Goal: Task Accomplishment & Management: Use online tool/utility

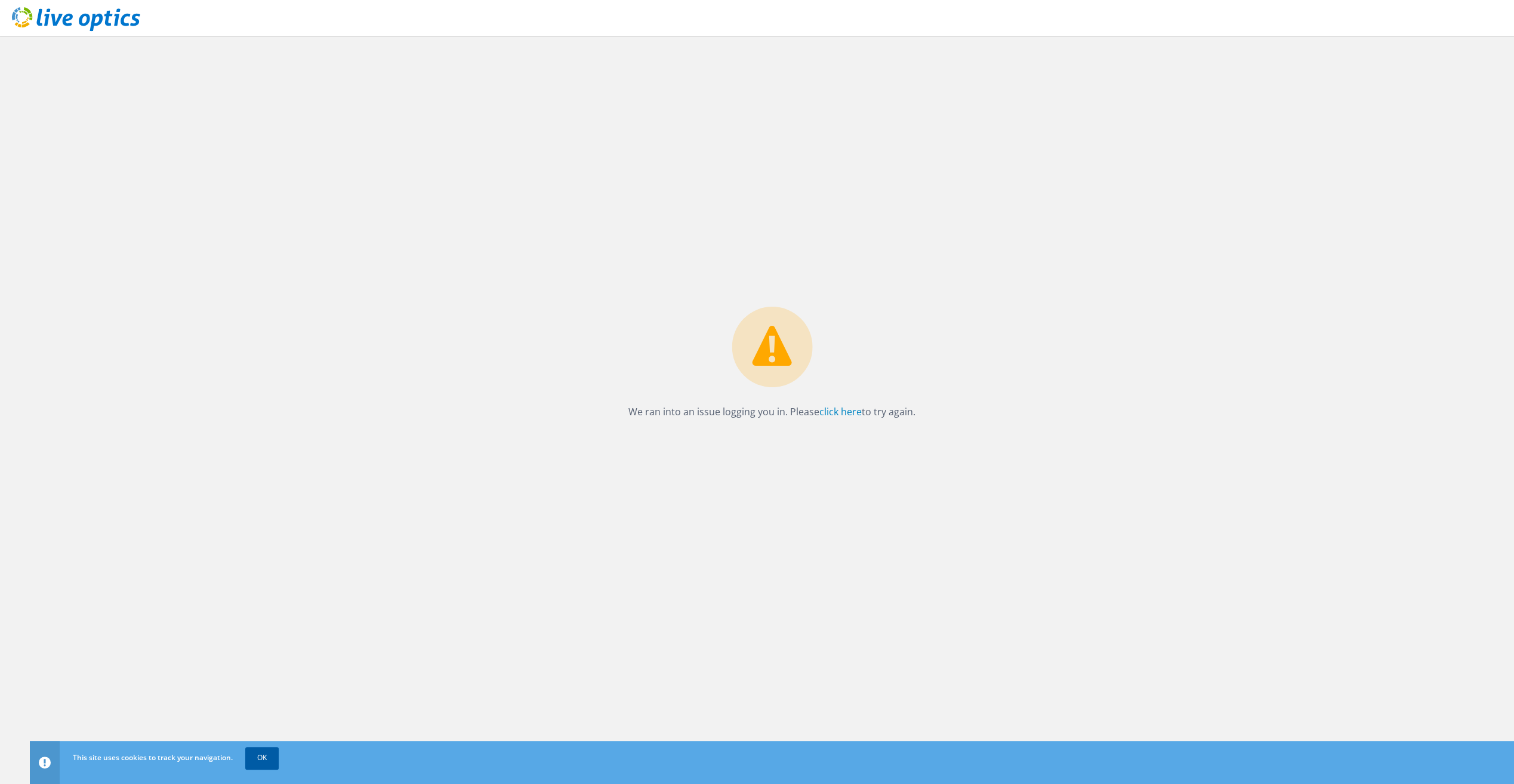
click at [255, 759] on link "OK" at bounding box center [262, 757] width 33 height 21
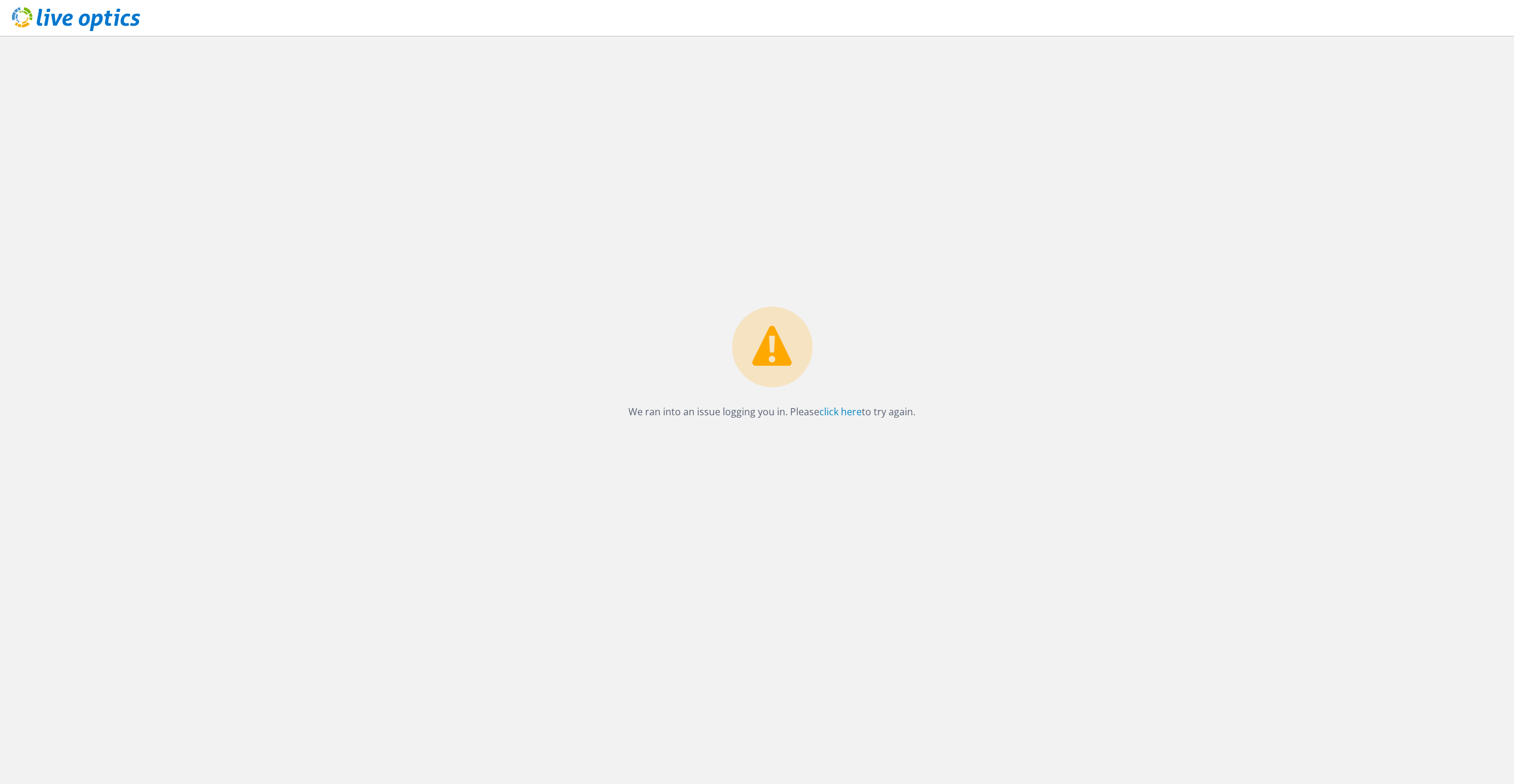
click at [62, 20] on icon at bounding box center [76, 19] width 128 height 24
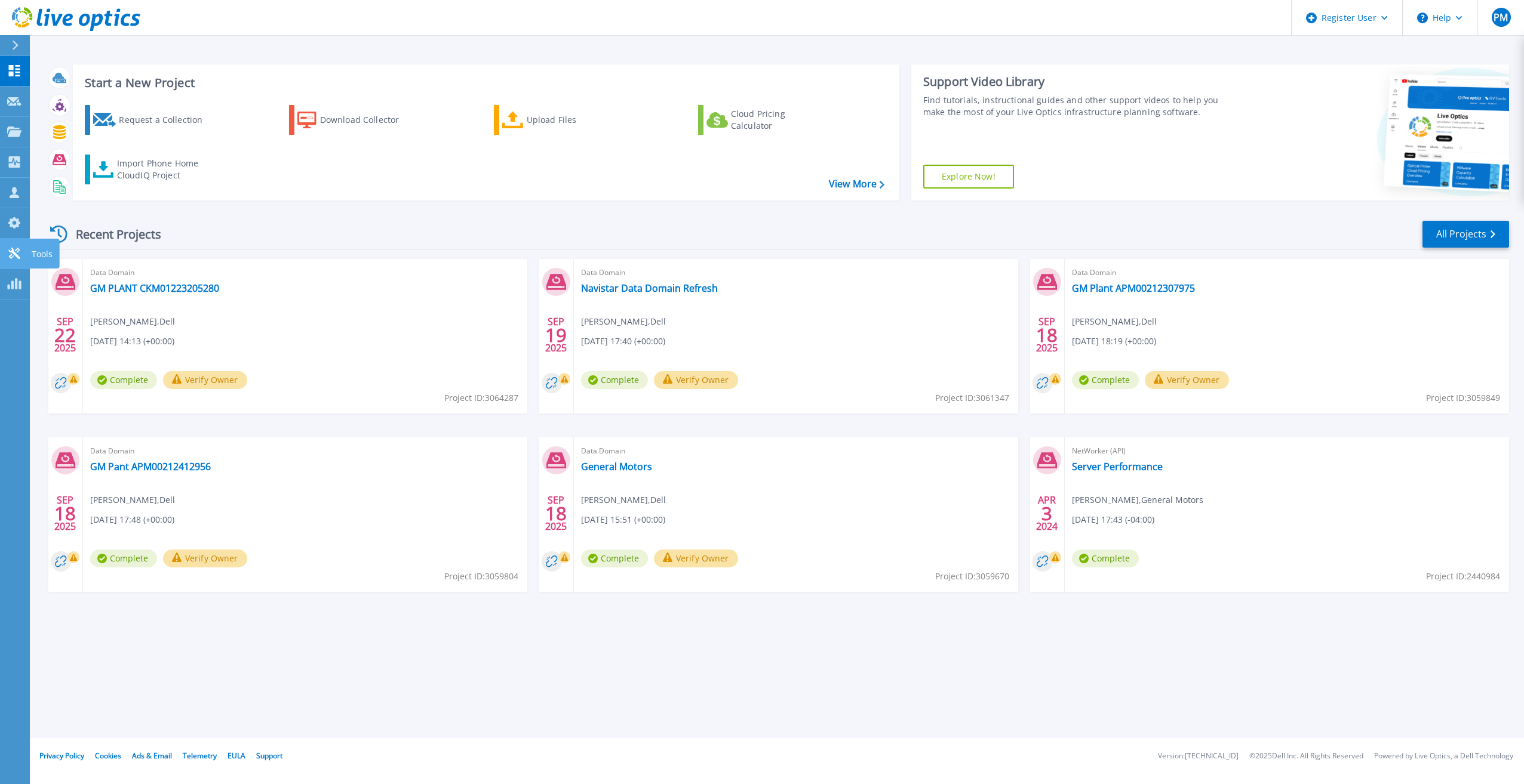
click at [14, 250] on icon at bounding box center [14, 253] width 14 height 11
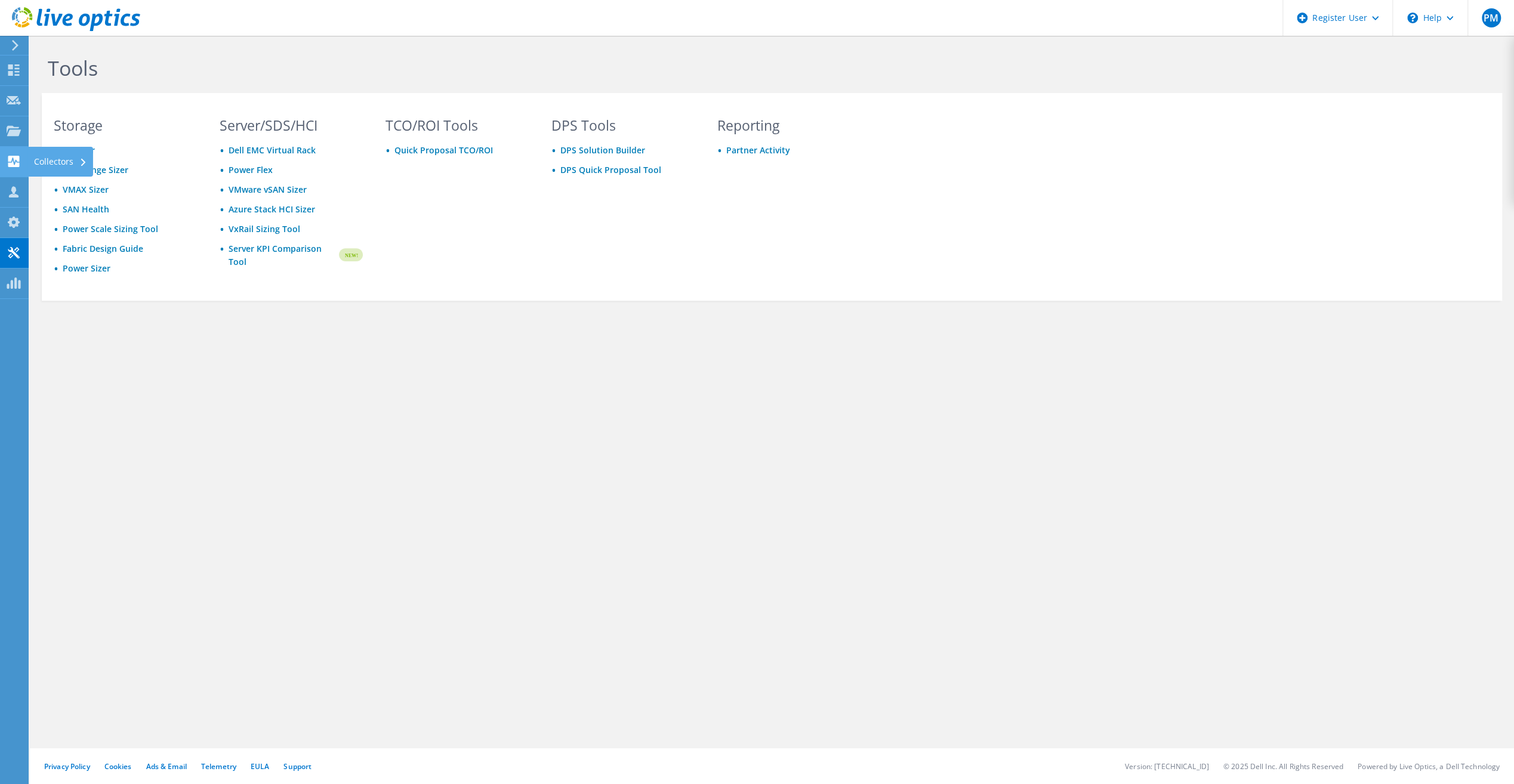
click at [16, 158] on use at bounding box center [14, 161] width 11 height 11
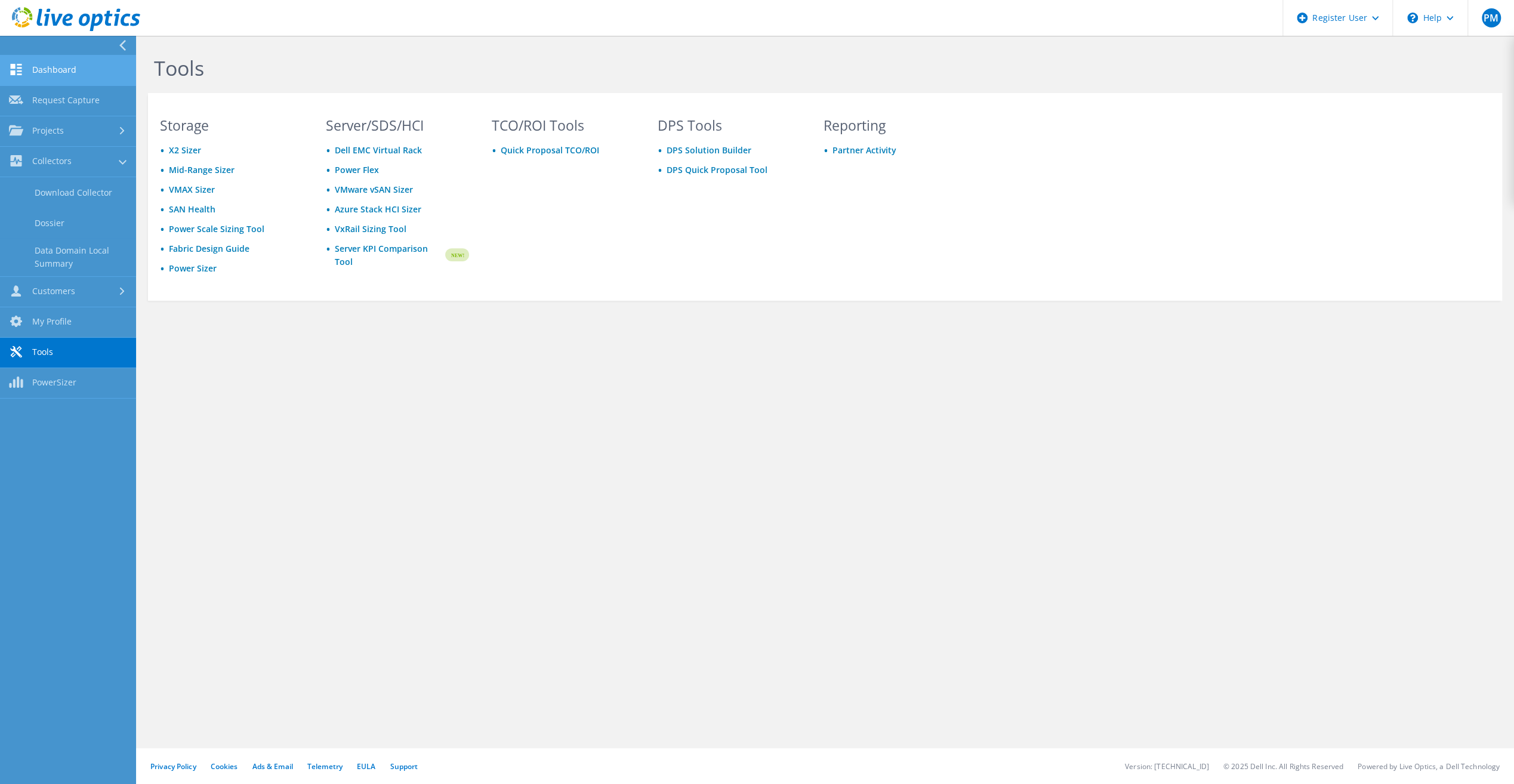
click at [24, 72] on link "Dashboard" at bounding box center [68, 71] width 136 height 31
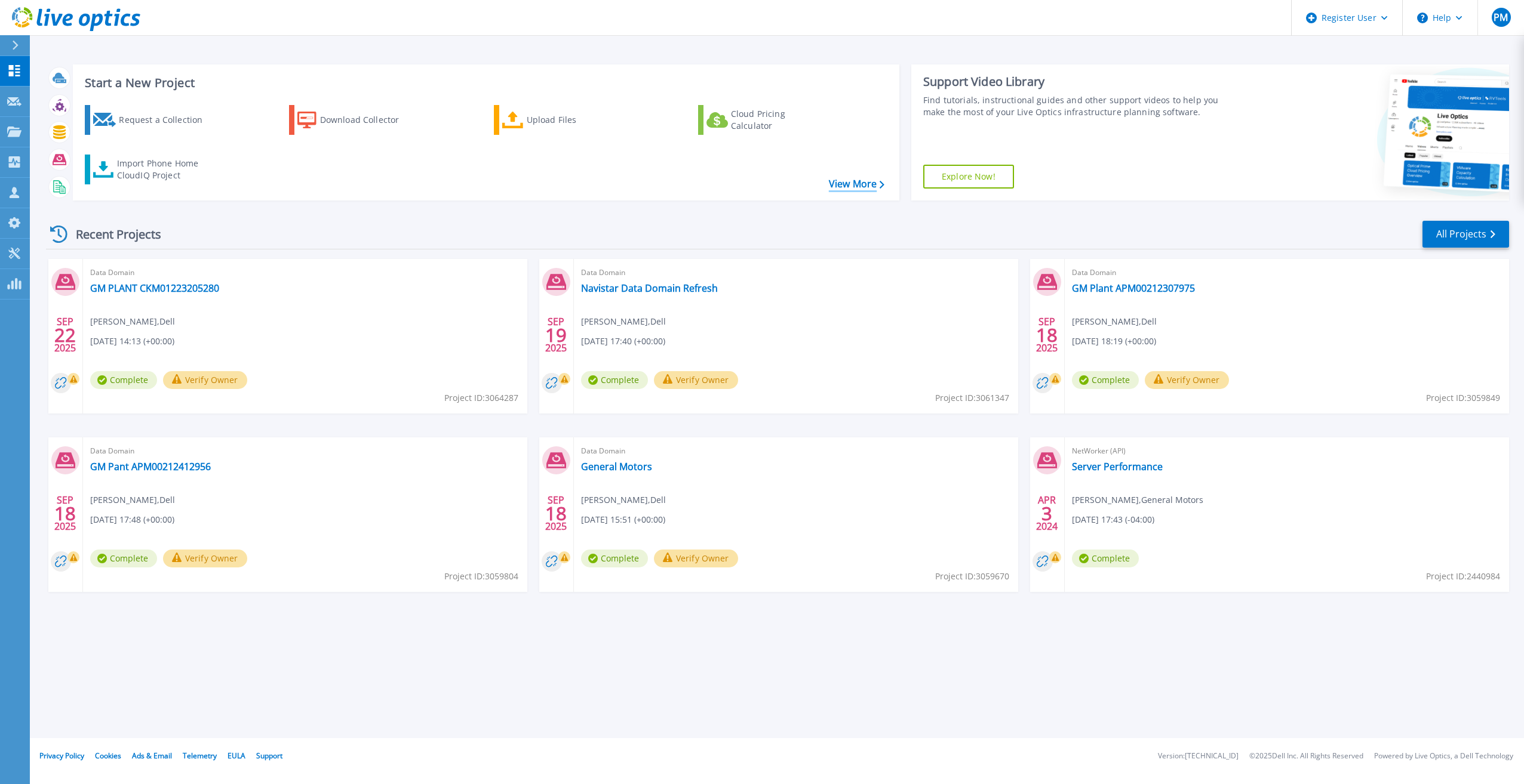
click at [862, 183] on link "View More" at bounding box center [856, 184] width 56 height 11
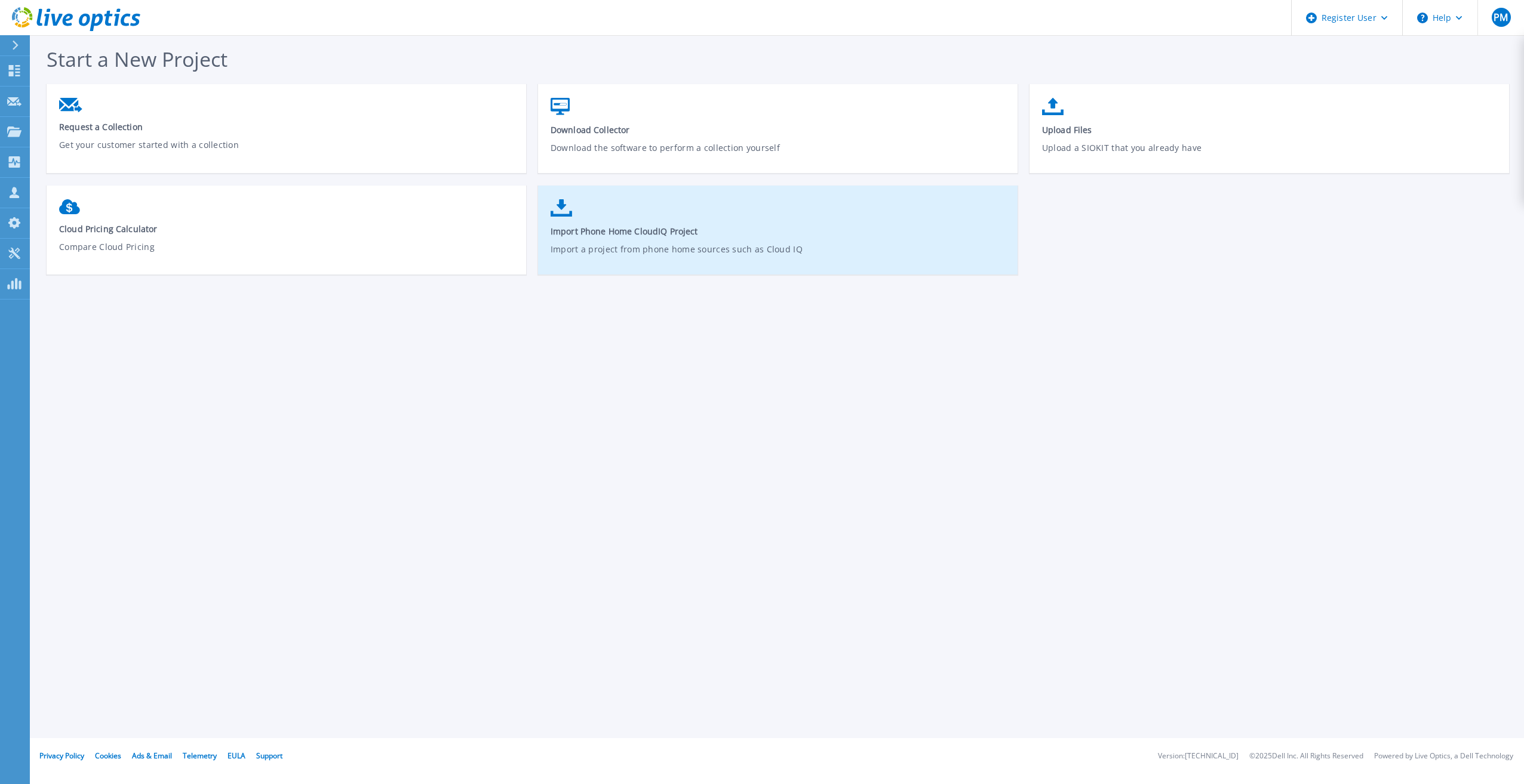
click at [626, 239] on link "Import Phone Home CloudIQ Project Import a project from phone home sources such…" at bounding box center [777, 236] width 480 height 85
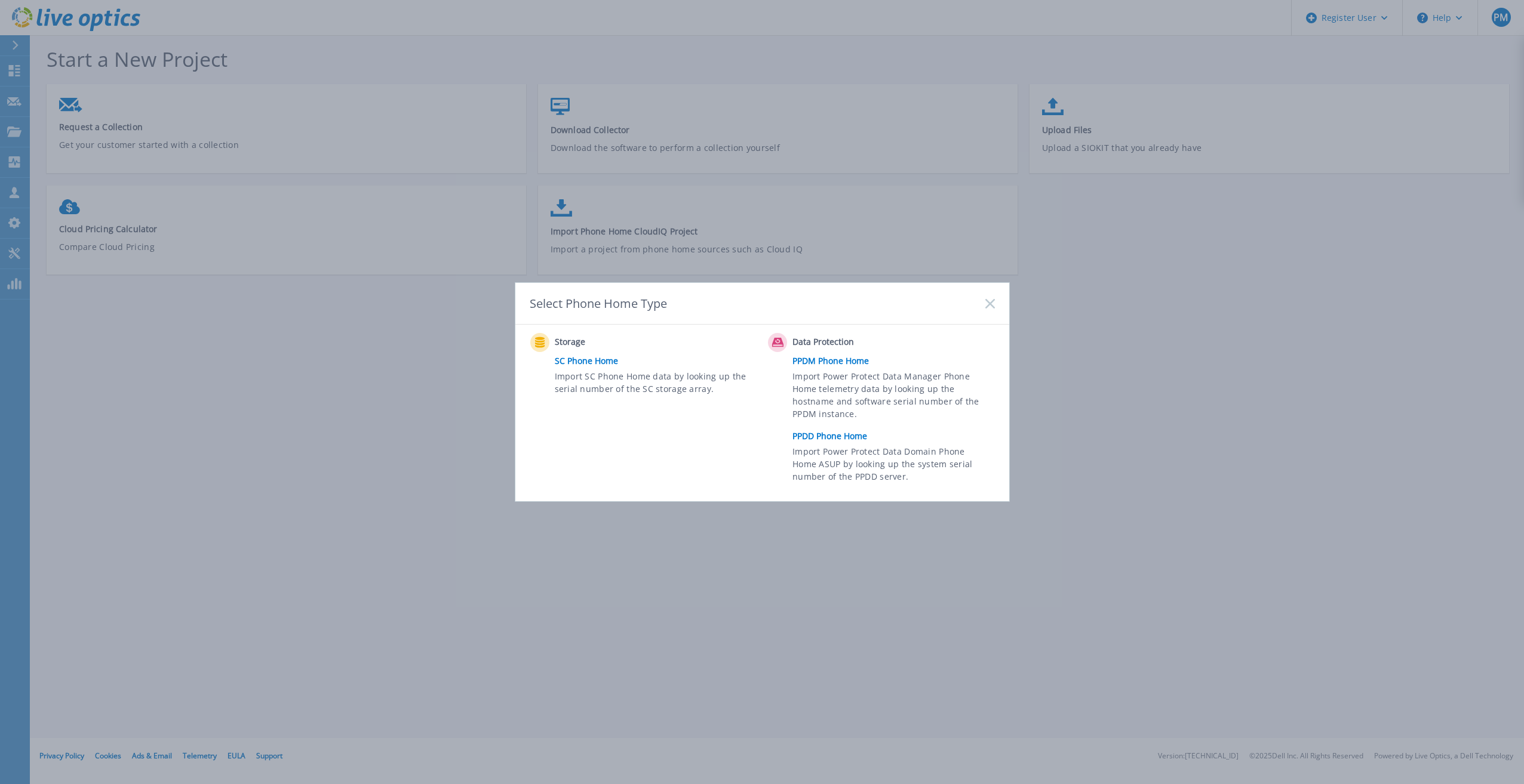
click at [823, 358] on link "PPDM Phone Home" at bounding box center [896, 361] width 208 height 18
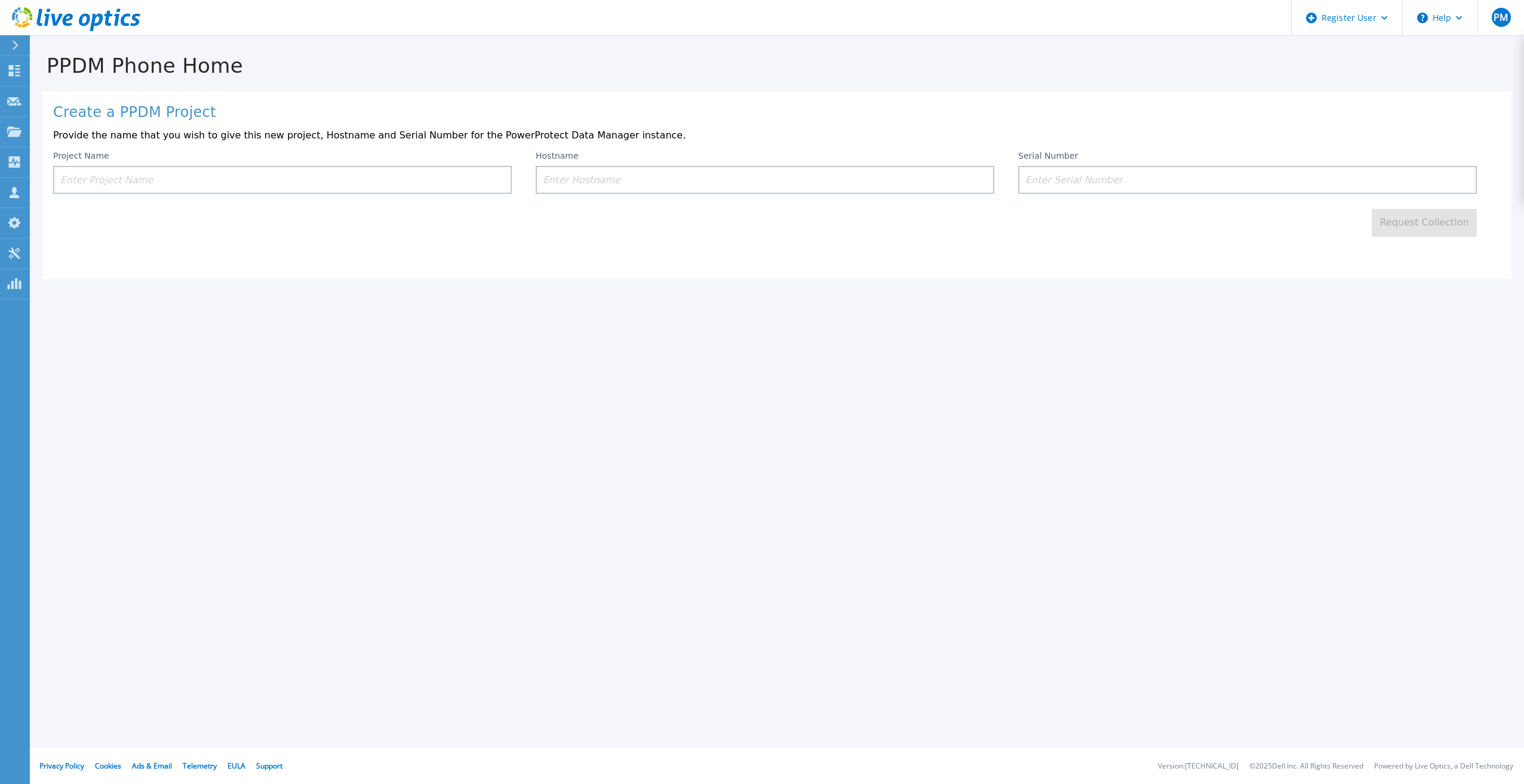
click at [151, 180] on input at bounding box center [282, 180] width 458 height 28
click at [72, 176] on input at bounding box center [282, 180] width 458 height 28
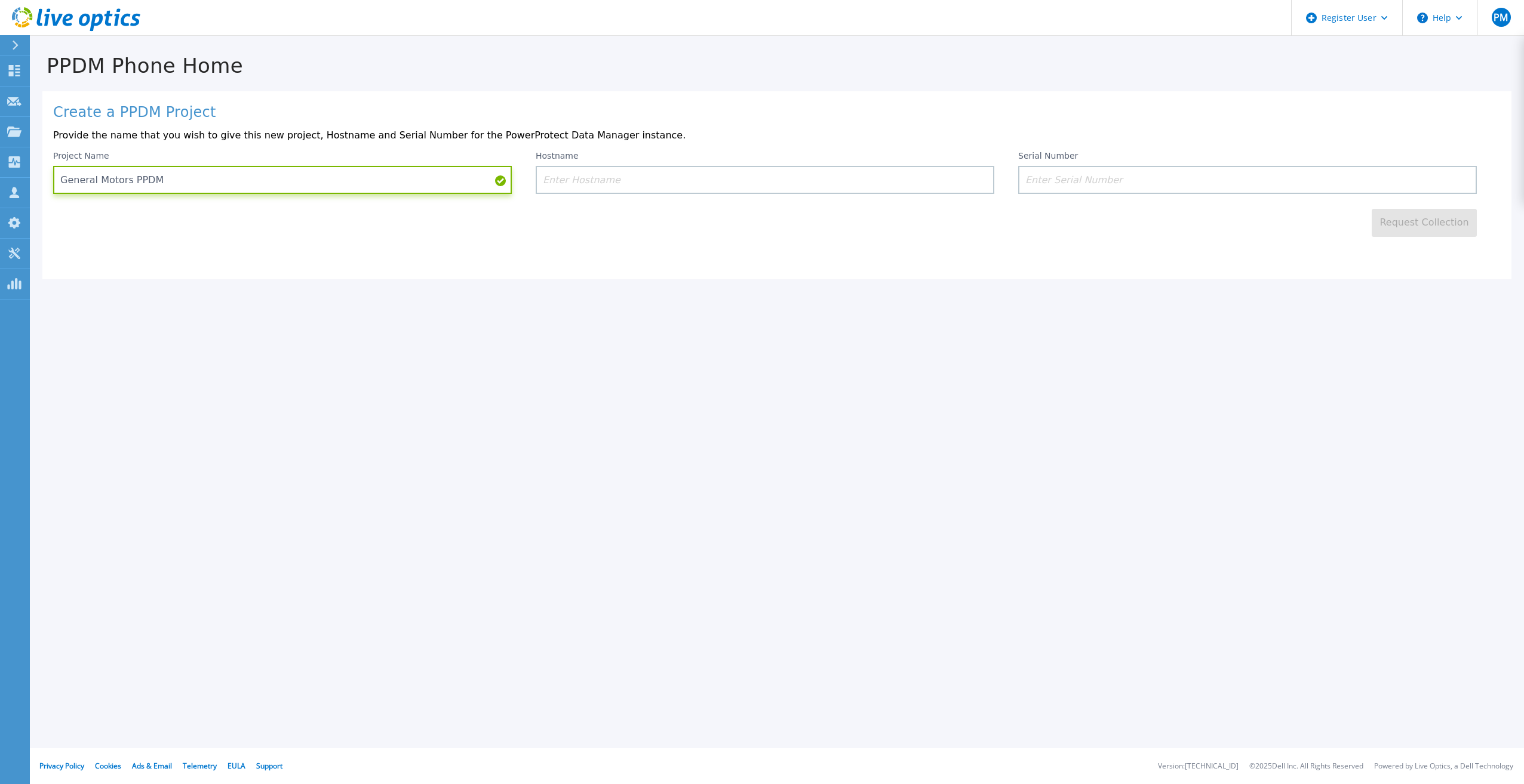
type input "General Motors PPDM"
click at [1033, 176] on input at bounding box center [1248, 180] width 458 height 28
paste input "ELMPPD0725FLGZ"
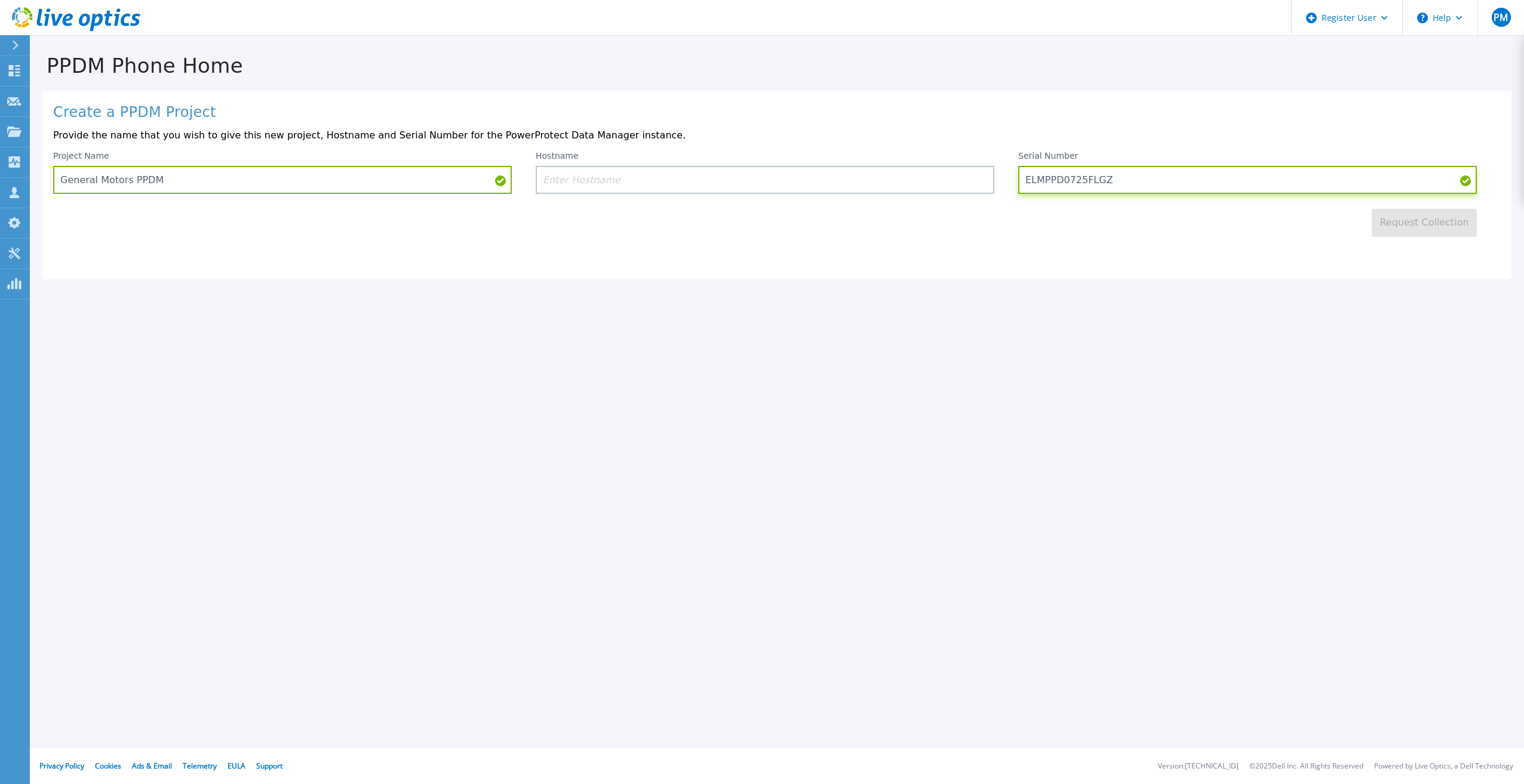
type input "ELMPPD0725FLGZ"
click at [692, 183] on input at bounding box center [765, 180] width 458 height 28
click at [583, 185] on input at bounding box center [765, 180] width 458 height 28
paste input "dcmipvpppm001.edc.nam.gm.com"
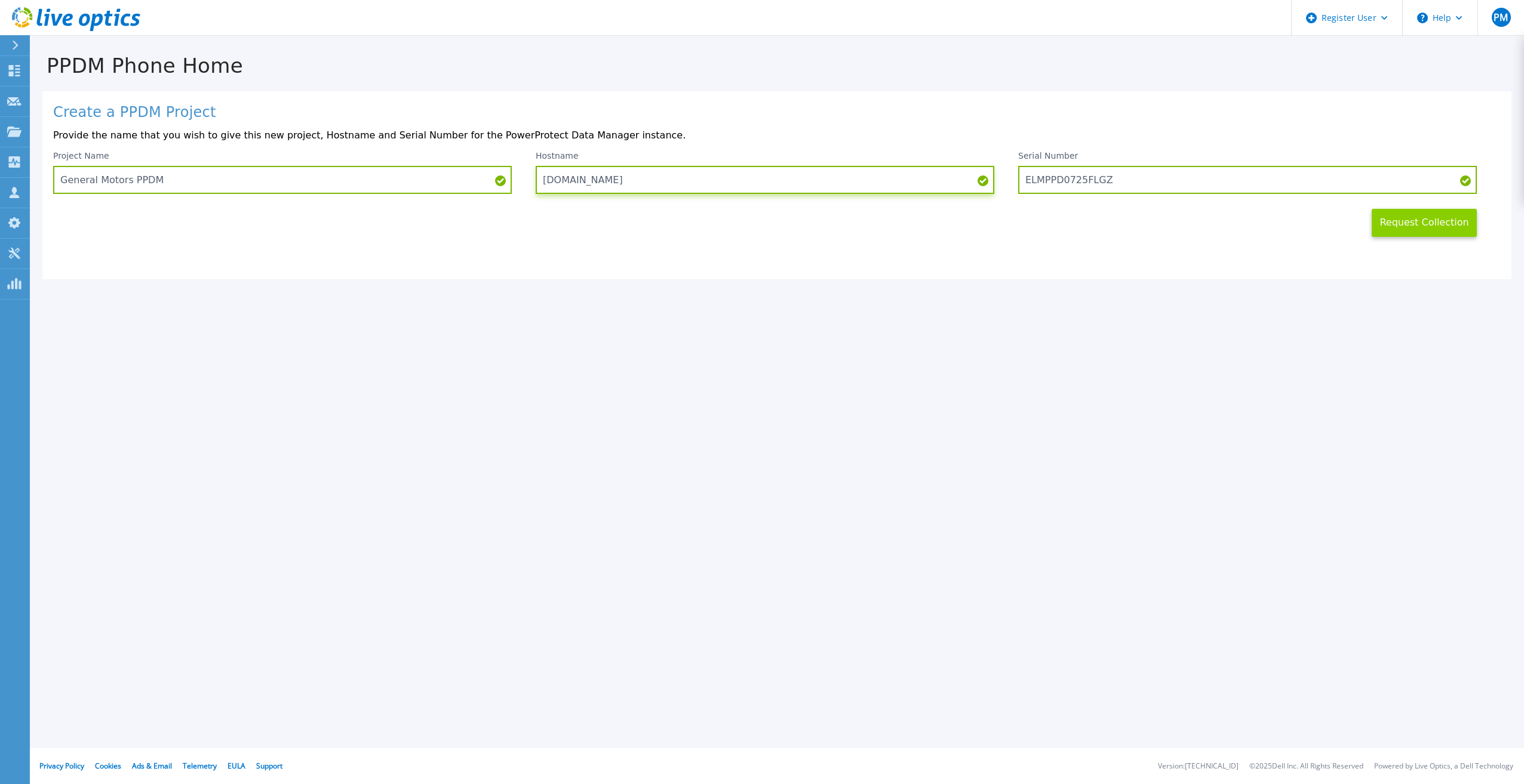
type input "dcmipvpppm001.edc.nam.gm.com"
click at [1407, 224] on button "Request Collection" at bounding box center [1423, 223] width 105 height 28
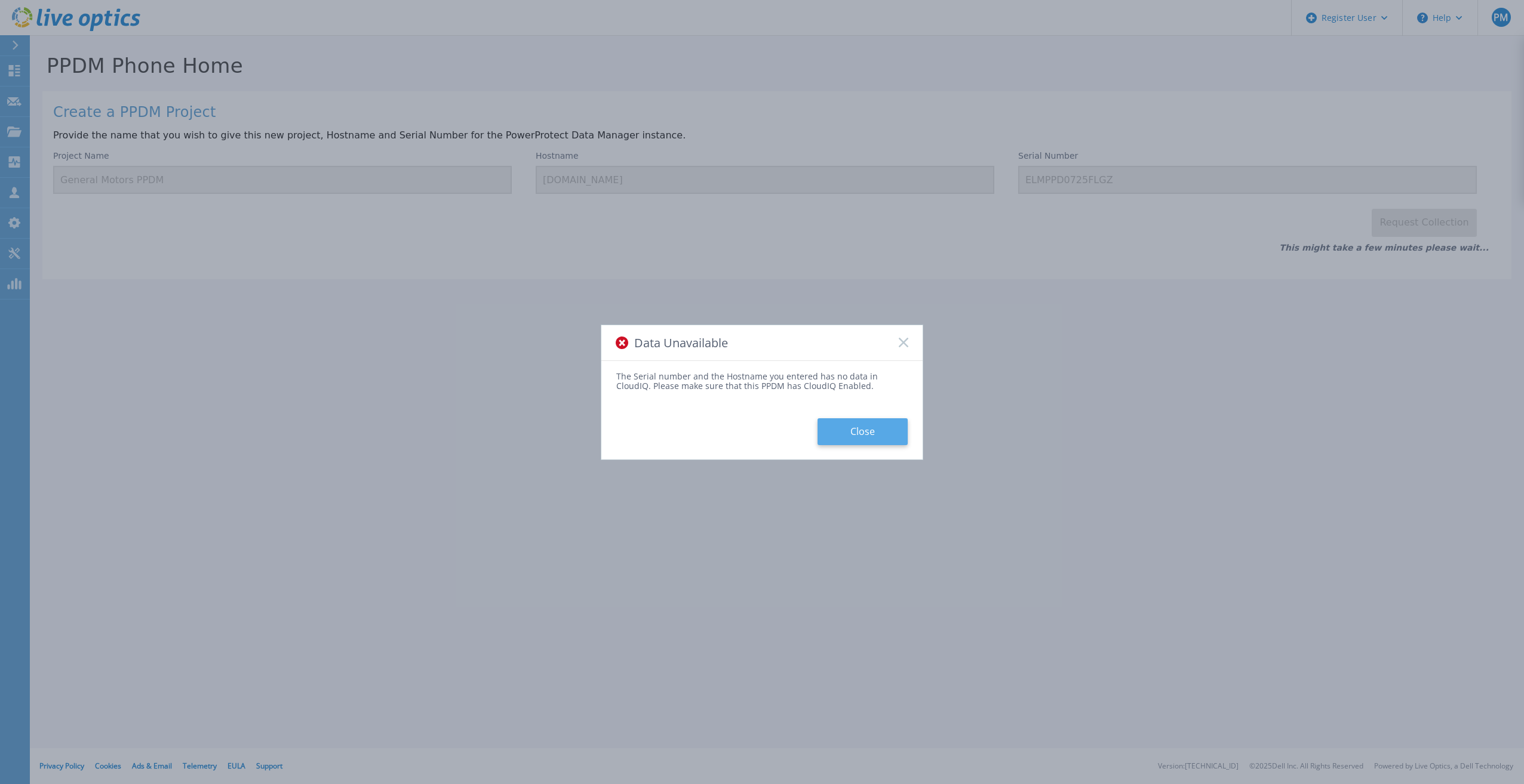
click at [867, 430] on button "Close" at bounding box center [862, 431] width 90 height 27
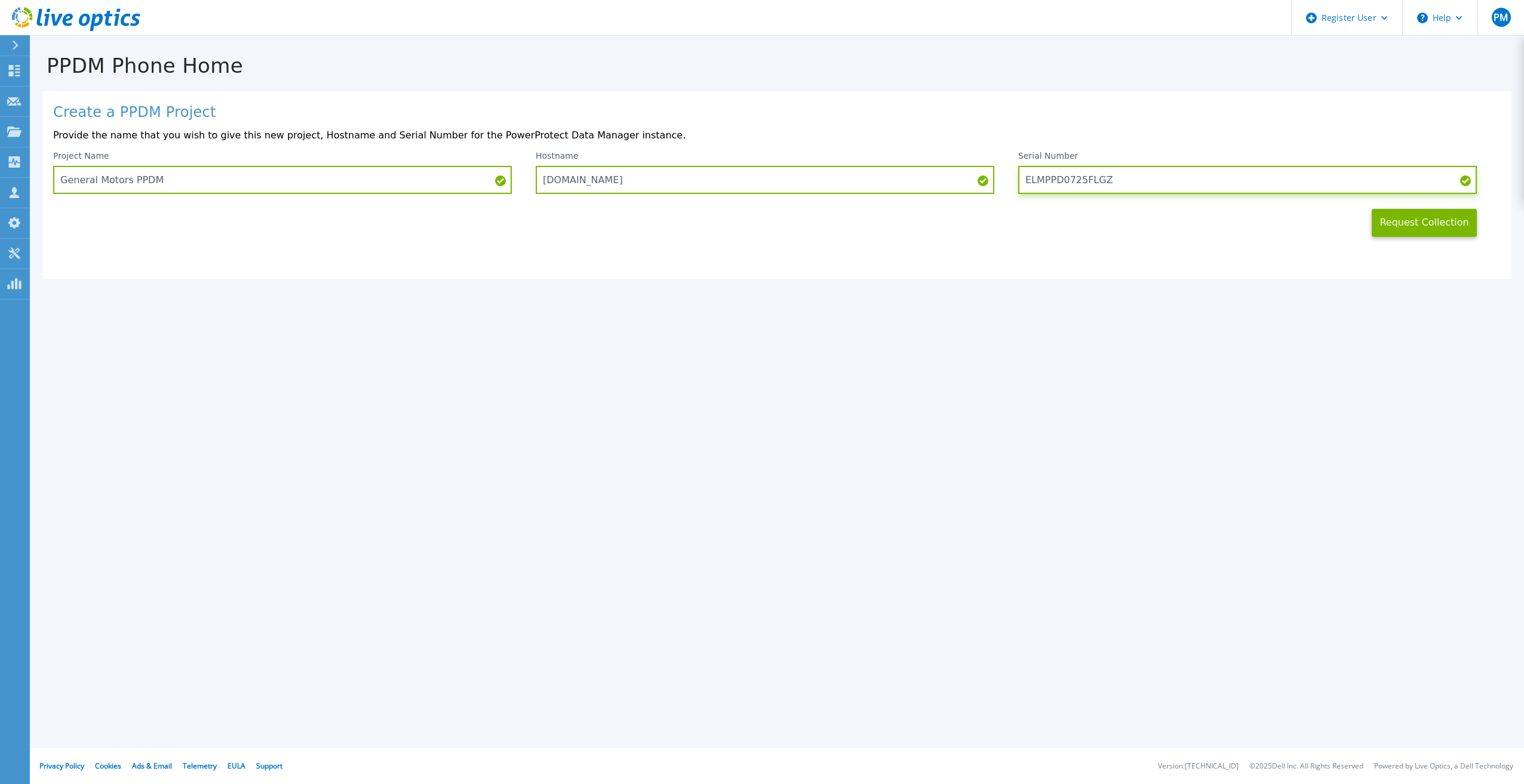
click at [1105, 178] on input "ELMPPD0725FLGZ" at bounding box center [1248, 180] width 458 height 28
drag, startPoint x: 1112, startPoint y: 178, endPoint x: 1006, endPoint y: 179, distance: 106.0
click at [1006, 179] on div "Project Name General Motors PPDM Hostname dcmipvpppm001.edc.nam.gm.com Serial N…" at bounding box center [777, 172] width 1448 height 43
paste input "425QB63"
type input "ELMPPD0425QB63"
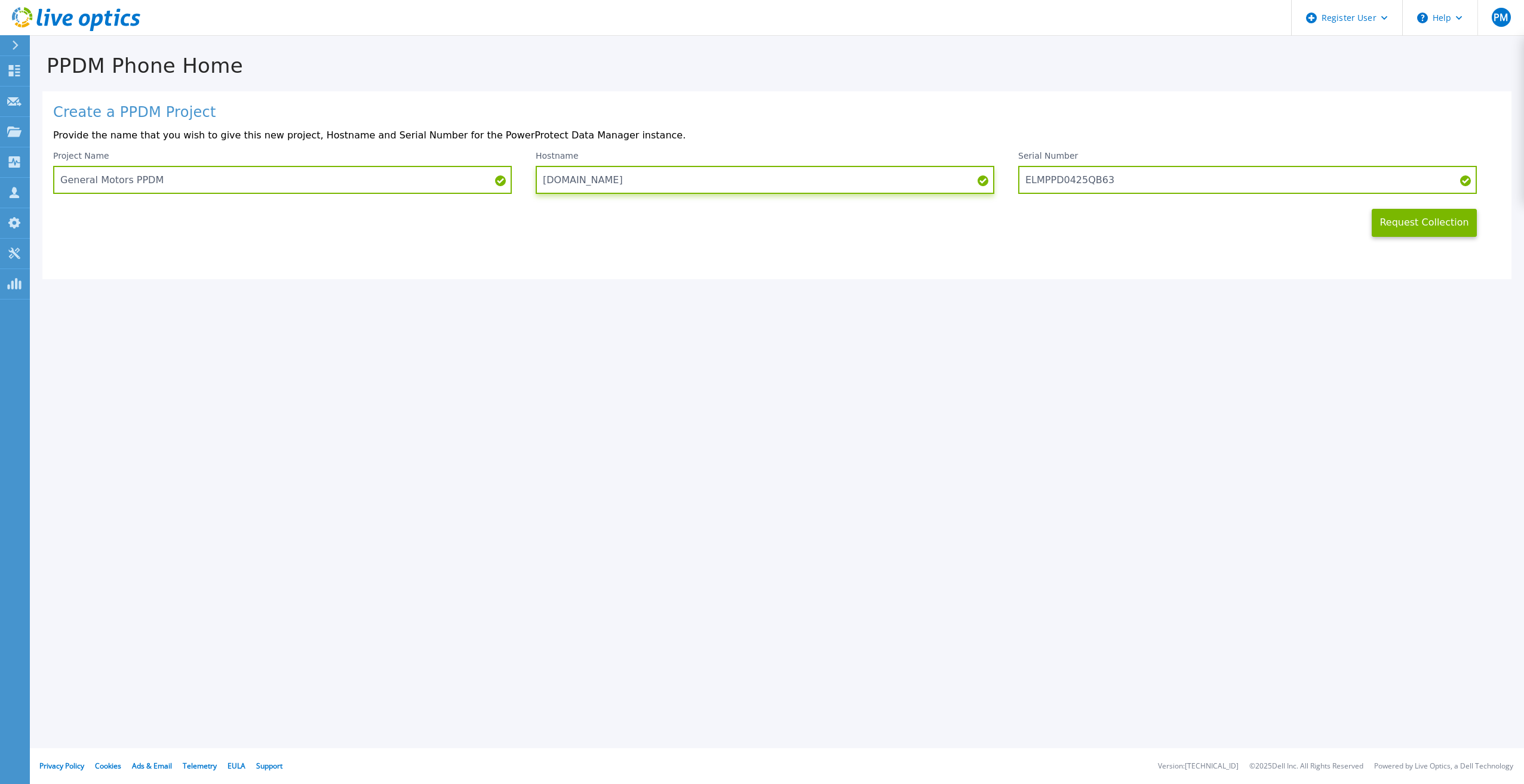
click at [717, 175] on input "dcmipvpppm001.edc.nam.gm.com" at bounding box center [765, 180] width 458 height 28
click at [692, 184] on input "dcmipvpppm001.edc.nam.gm.com" at bounding box center [765, 180] width 458 height 28
drag, startPoint x: 700, startPoint y: 179, endPoint x: 534, endPoint y: 191, distance: 166.4
click at [534, 191] on div "Project Name General Motors PPDM Hostname dcmipvpppm001.edc.nam.gm.com Serial N…" at bounding box center [777, 172] width 1448 height 43
paste input "widvpppm001.epg"
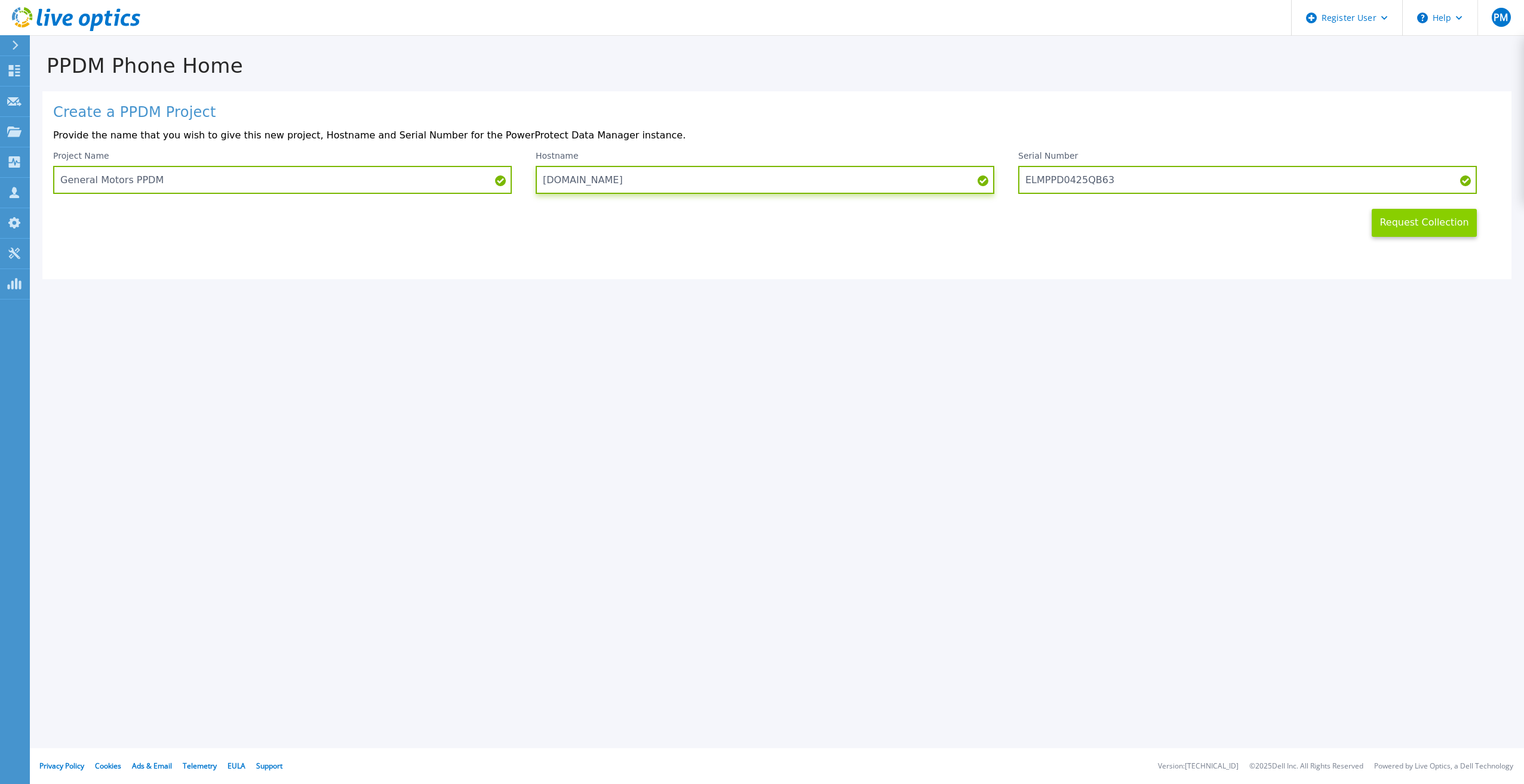
type input "dcwidvpppm001.epg.nam.gm.com"
click at [1415, 224] on button "Request Collection" at bounding box center [1423, 223] width 105 height 28
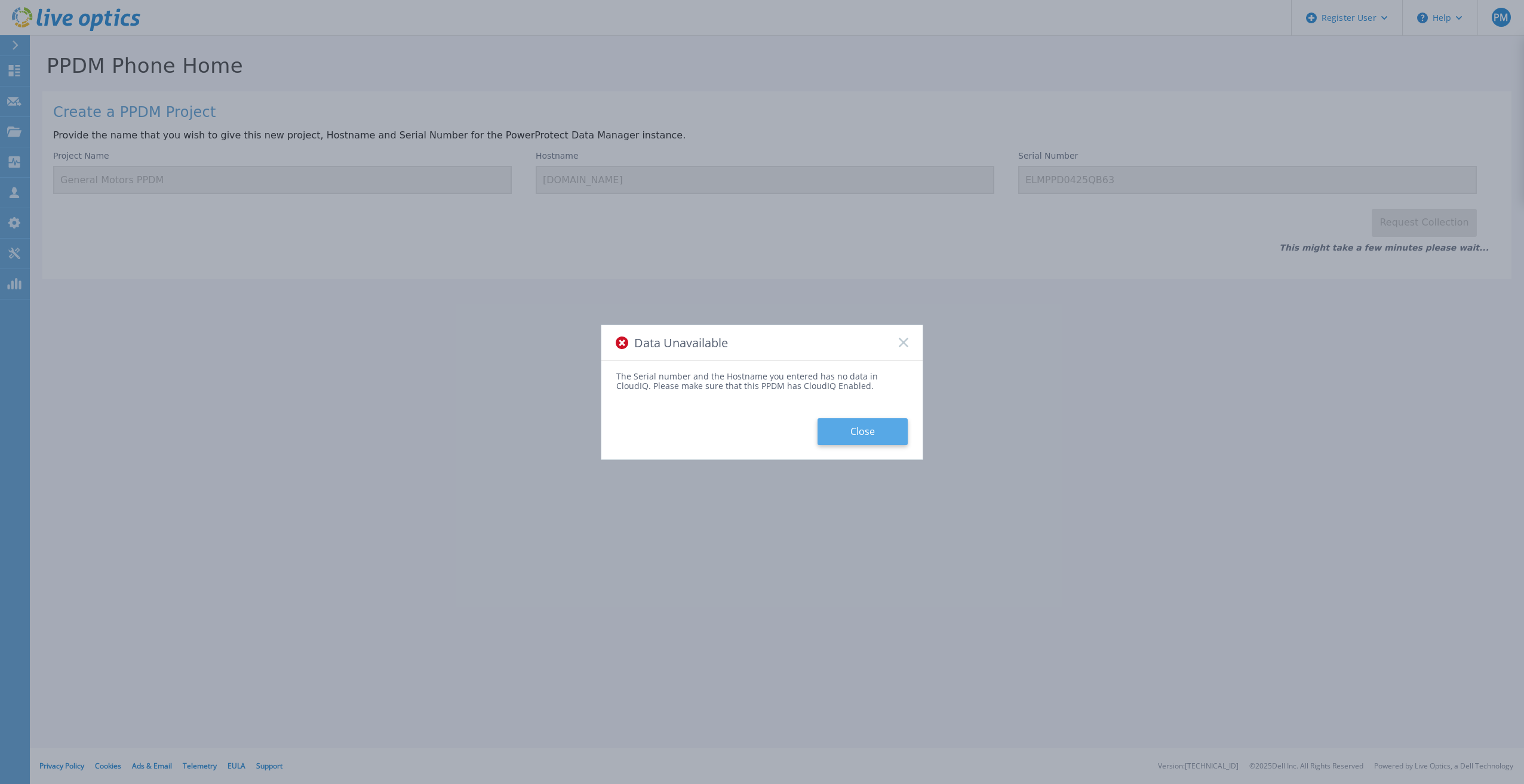
click at [888, 435] on button "Close" at bounding box center [862, 431] width 90 height 27
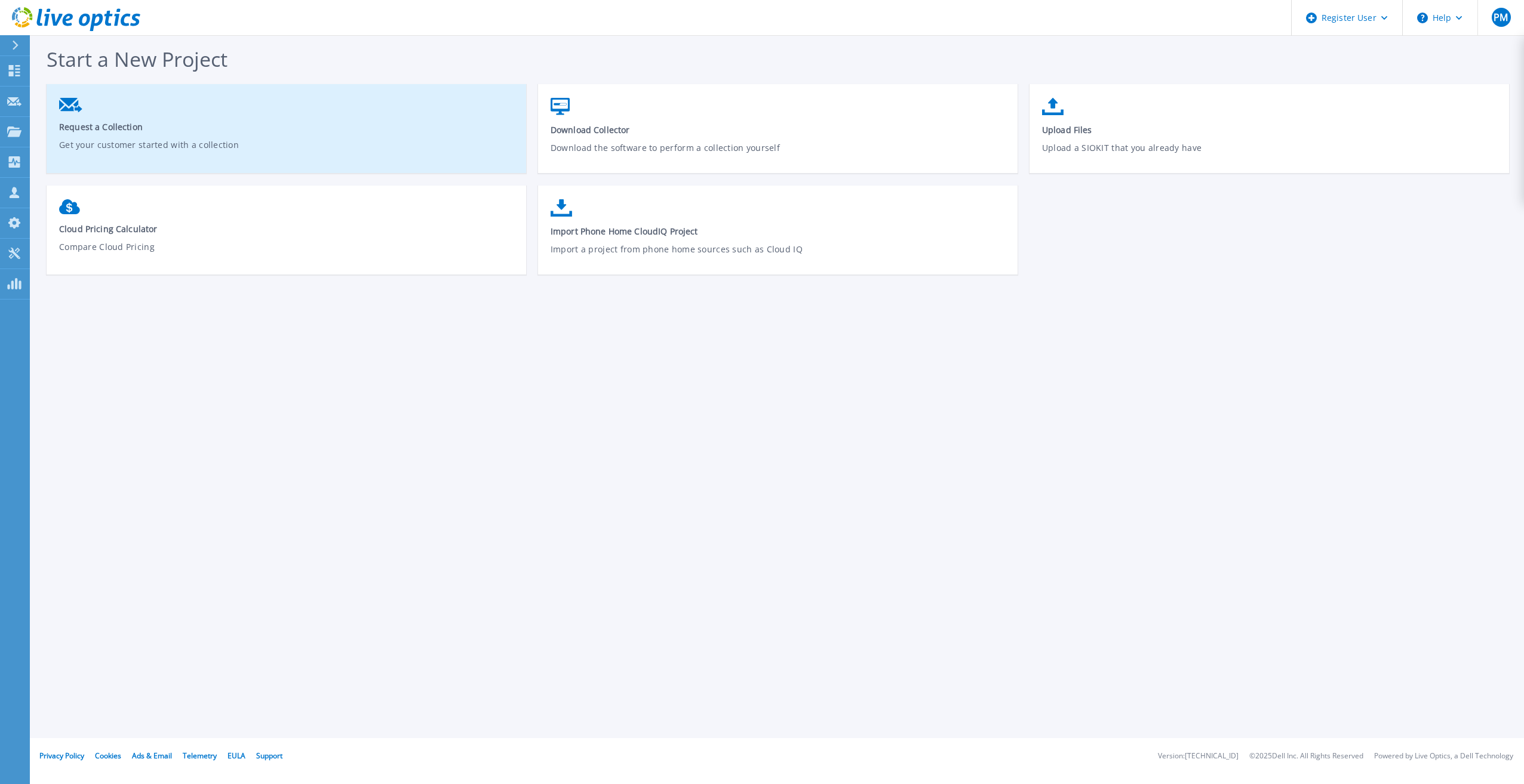
click at [113, 120] on link "Request a Collection Get your customer started with a collection" at bounding box center [286, 133] width 480 height 83
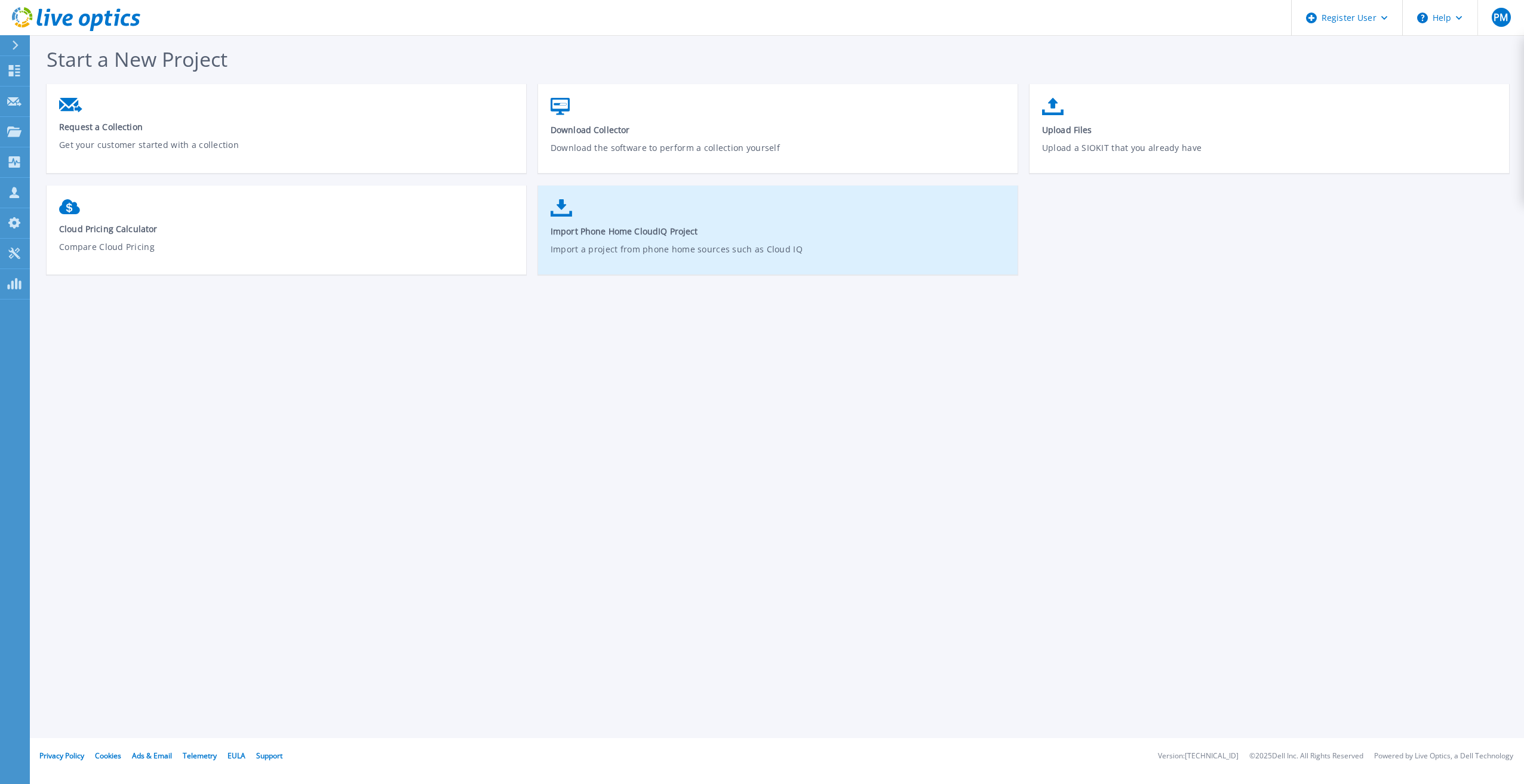
click at [616, 235] on span "Import Phone Home CloudIQ Project" at bounding box center [778, 231] width 455 height 11
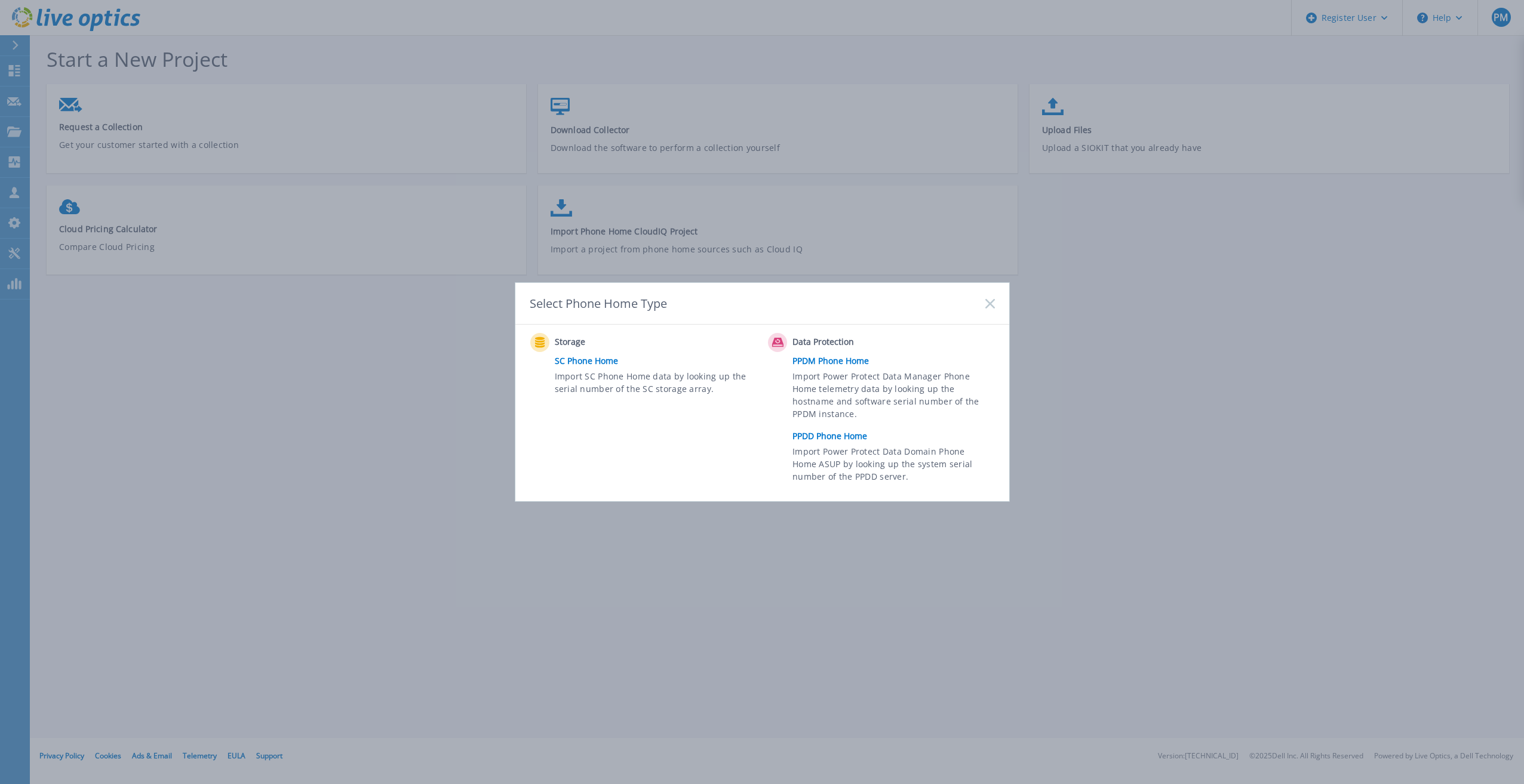
click at [831, 434] on link "PPDD Phone Home" at bounding box center [896, 436] width 208 height 18
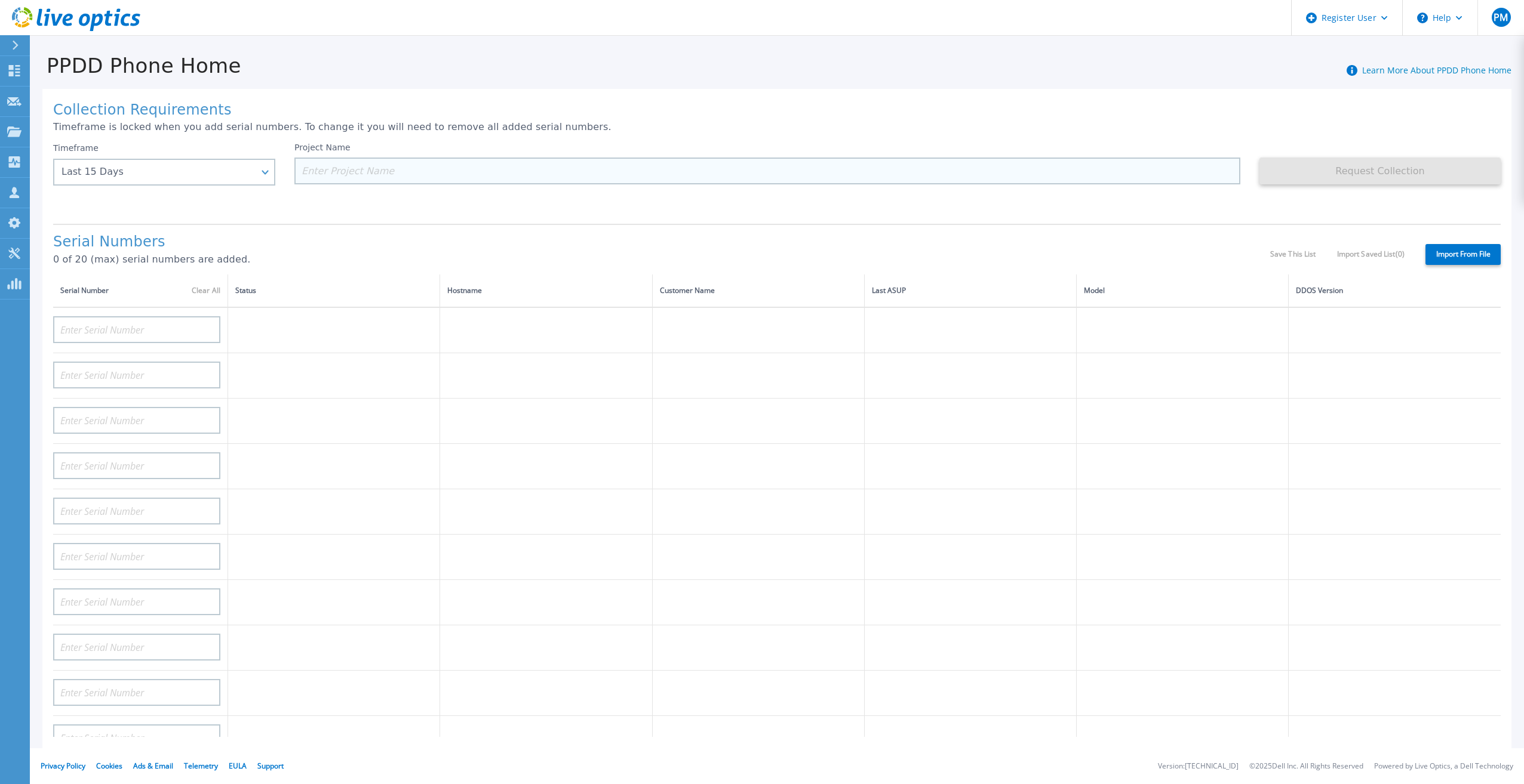
click at [328, 172] on input at bounding box center [767, 171] width 946 height 27
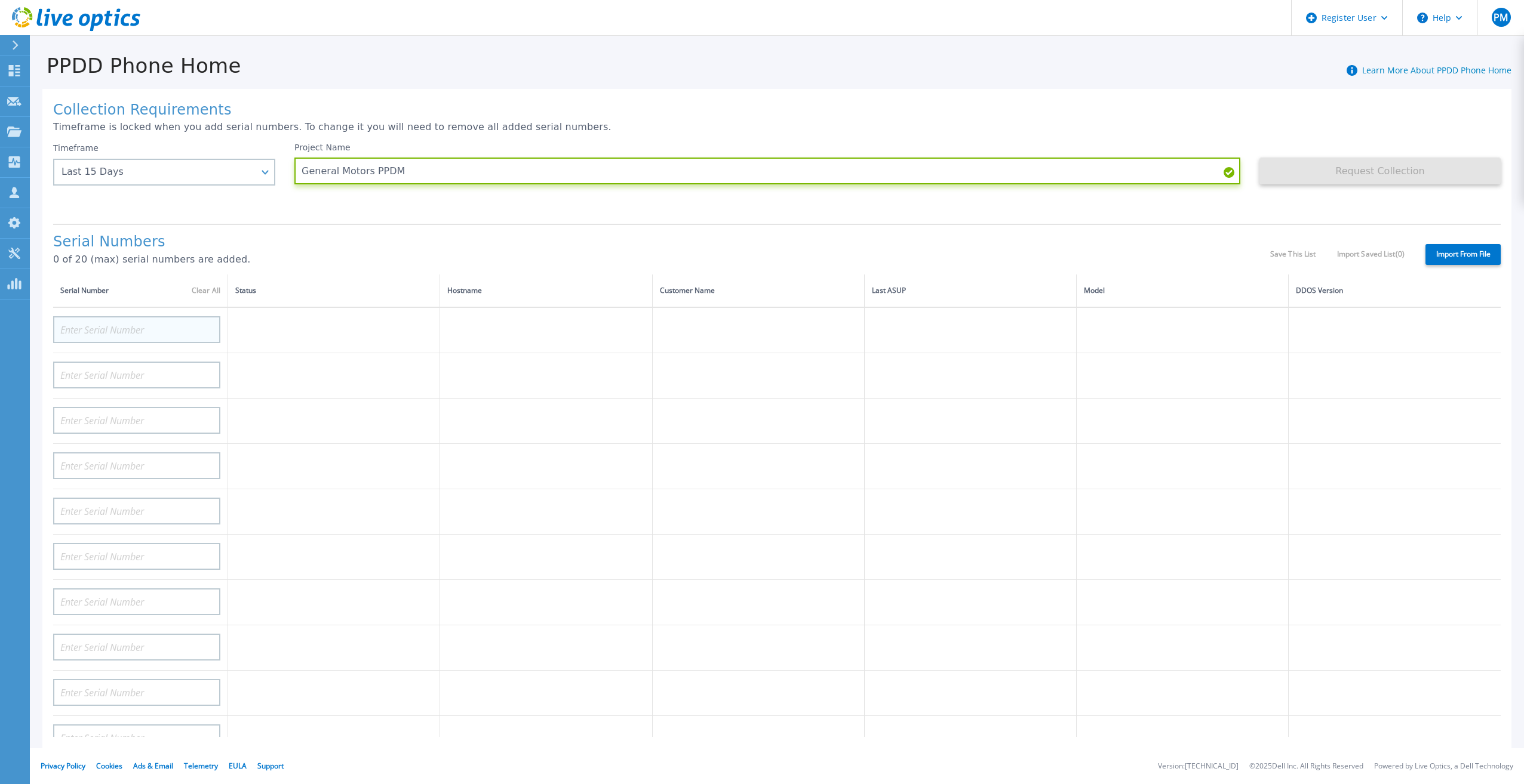
type input "General Motors PPDM"
click at [92, 316] on input at bounding box center [136, 330] width 167 height 27
paste input "dcwidvpppm001."
type input "dcwidvpppm001."
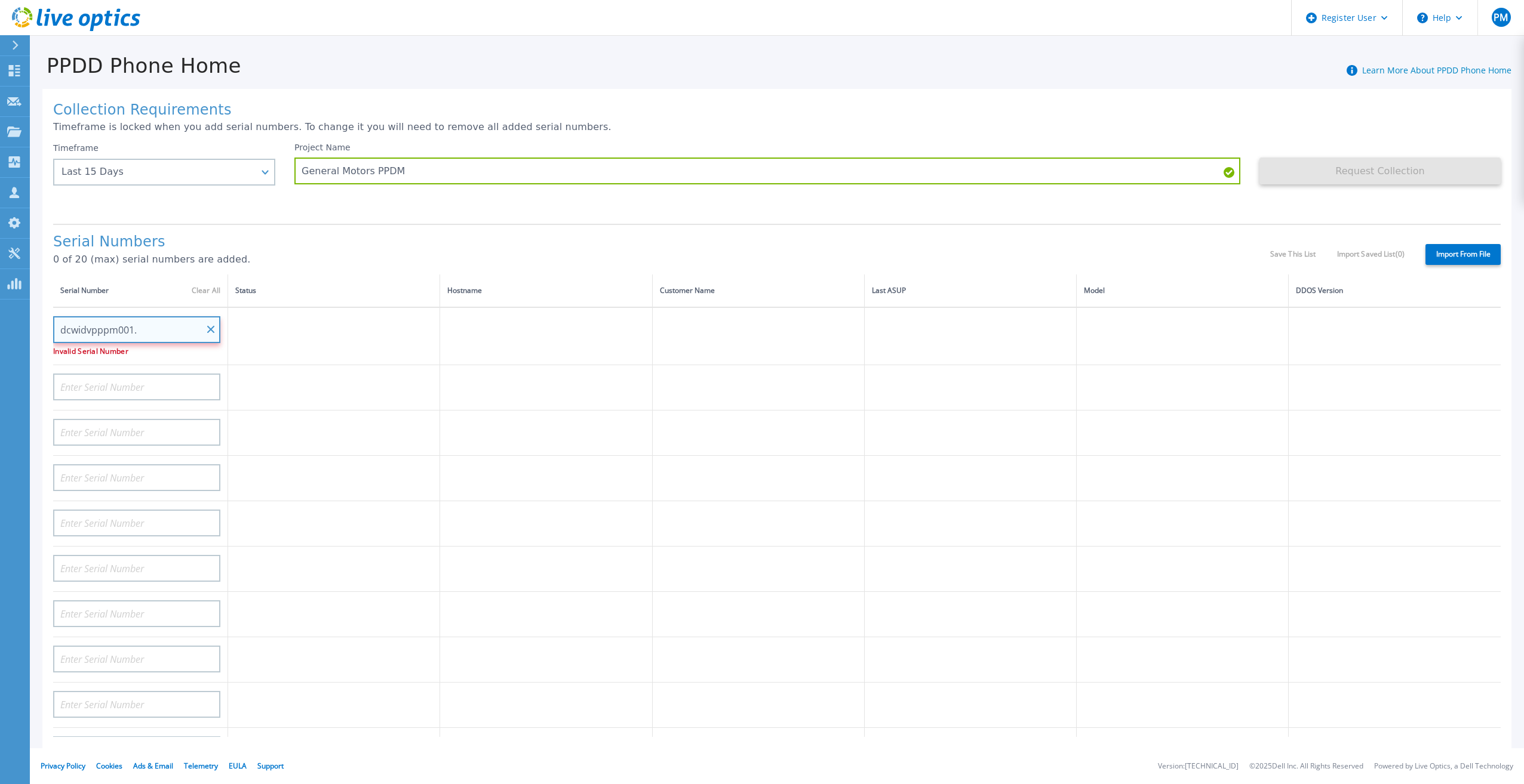
drag, startPoint x: 154, startPoint y: 318, endPoint x: -12, endPoint y: 318, distance: 166.0
click at [0, 318] on html "Register User Help PM Dell User [PERSON_NAME] [PERSON_NAME][EMAIL_ADDRESS][PERS…" at bounding box center [762, 392] width 1524 height 784
click at [185, 320] on input at bounding box center [136, 330] width 167 height 27
paste input "ELMPPD0425QB63"
type input "ELMPPD0425QB63"
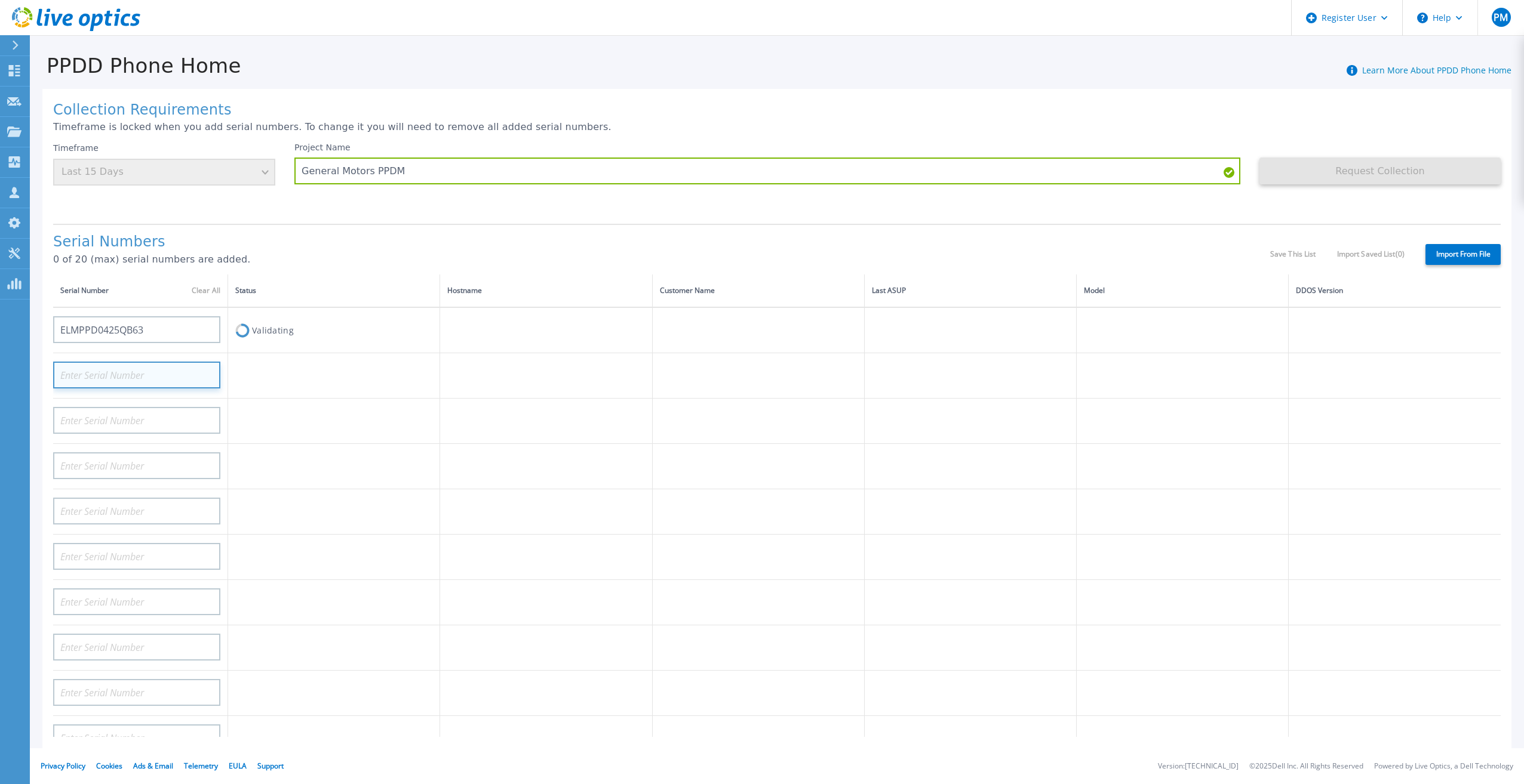
click at [187, 365] on input at bounding box center [136, 375] width 167 height 27
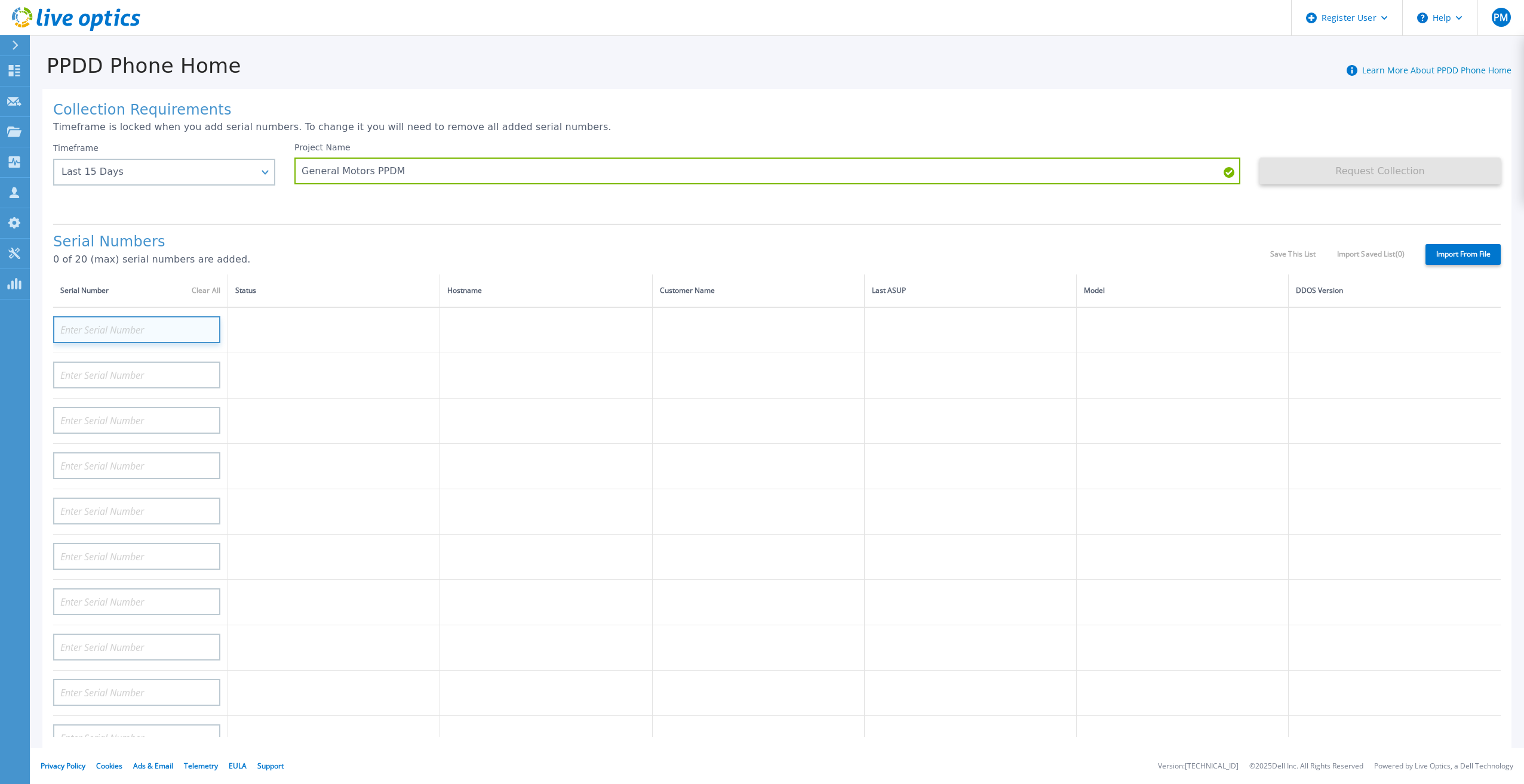
click at [120, 317] on input at bounding box center [136, 330] width 167 height 27
paste input "ELMPPD0725FLGZ"
type input "ELMPPD0725FLGZ"
click at [296, 369] on td at bounding box center [334, 376] width 212 height 46
click at [71, 327] on input at bounding box center [136, 330] width 167 height 27
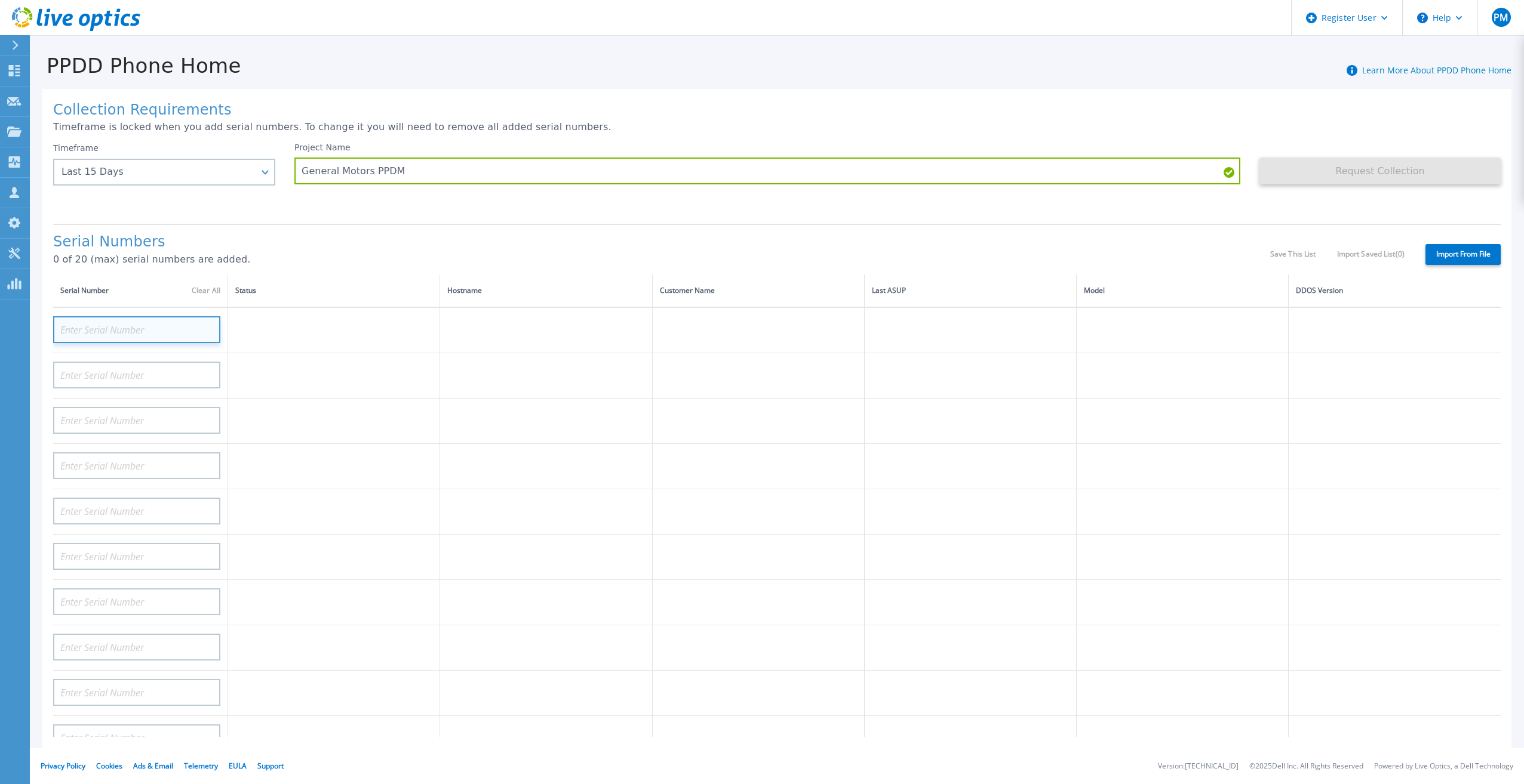
paste input "ELMPPD07252TBR"
type input "ELMPPD07252TBR"
click at [324, 372] on td at bounding box center [334, 376] width 212 height 46
click at [102, 317] on input at bounding box center [136, 330] width 167 height 27
paste input "ELMPPD0825F8V"
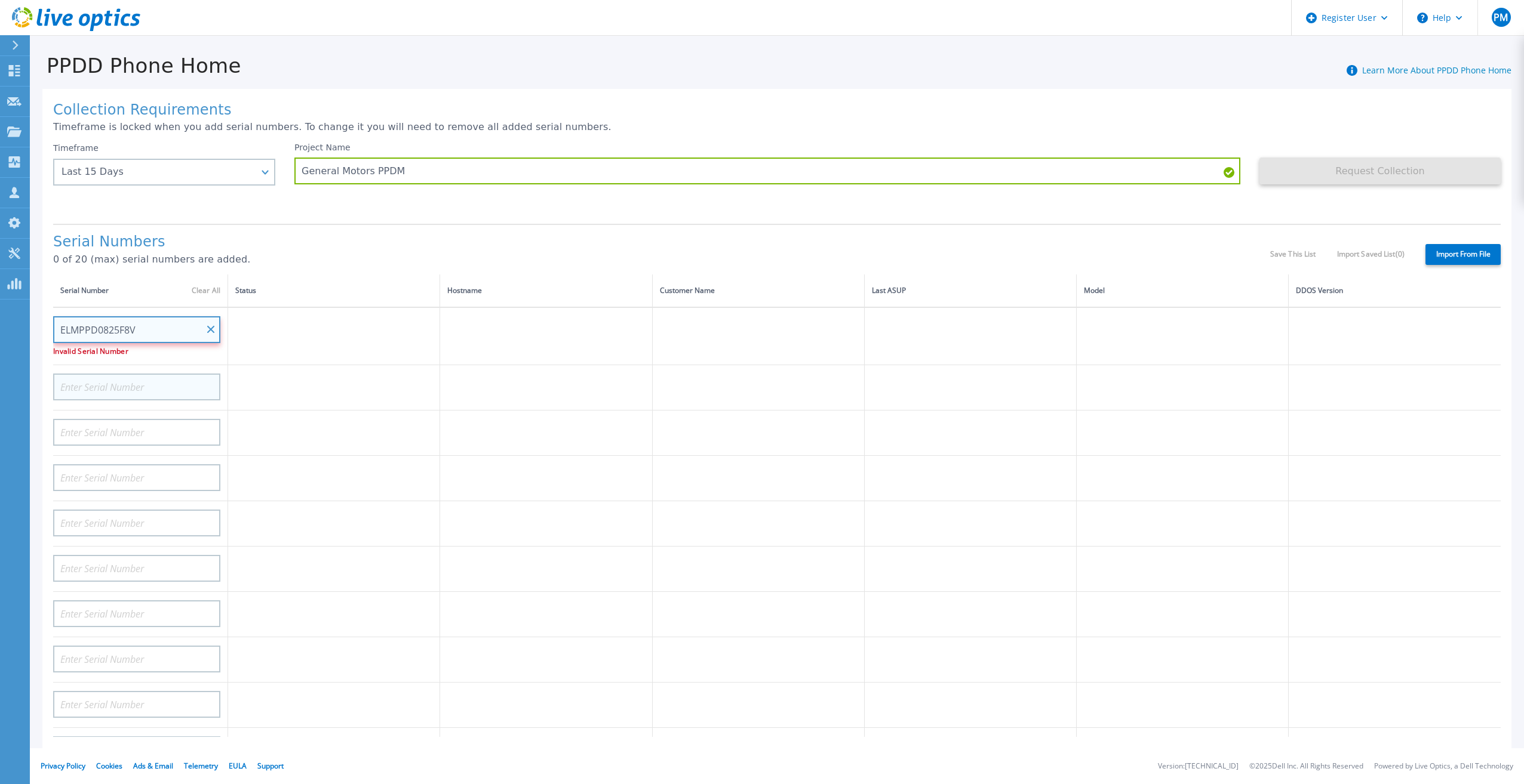
type input "ELMPPD0825F8V"
click at [164, 379] on input at bounding box center [136, 387] width 167 height 27
click at [152, 317] on input "ELMPPD0825F8V" at bounding box center [136, 330] width 167 height 27
click at [209, 316] on input "ELMPPD0825F8V" at bounding box center [136, 330] width 167 height 27
click at [214, 319] on input "ELMPPD0825F8V" at bounding box center [136, 330] width 167 height 27
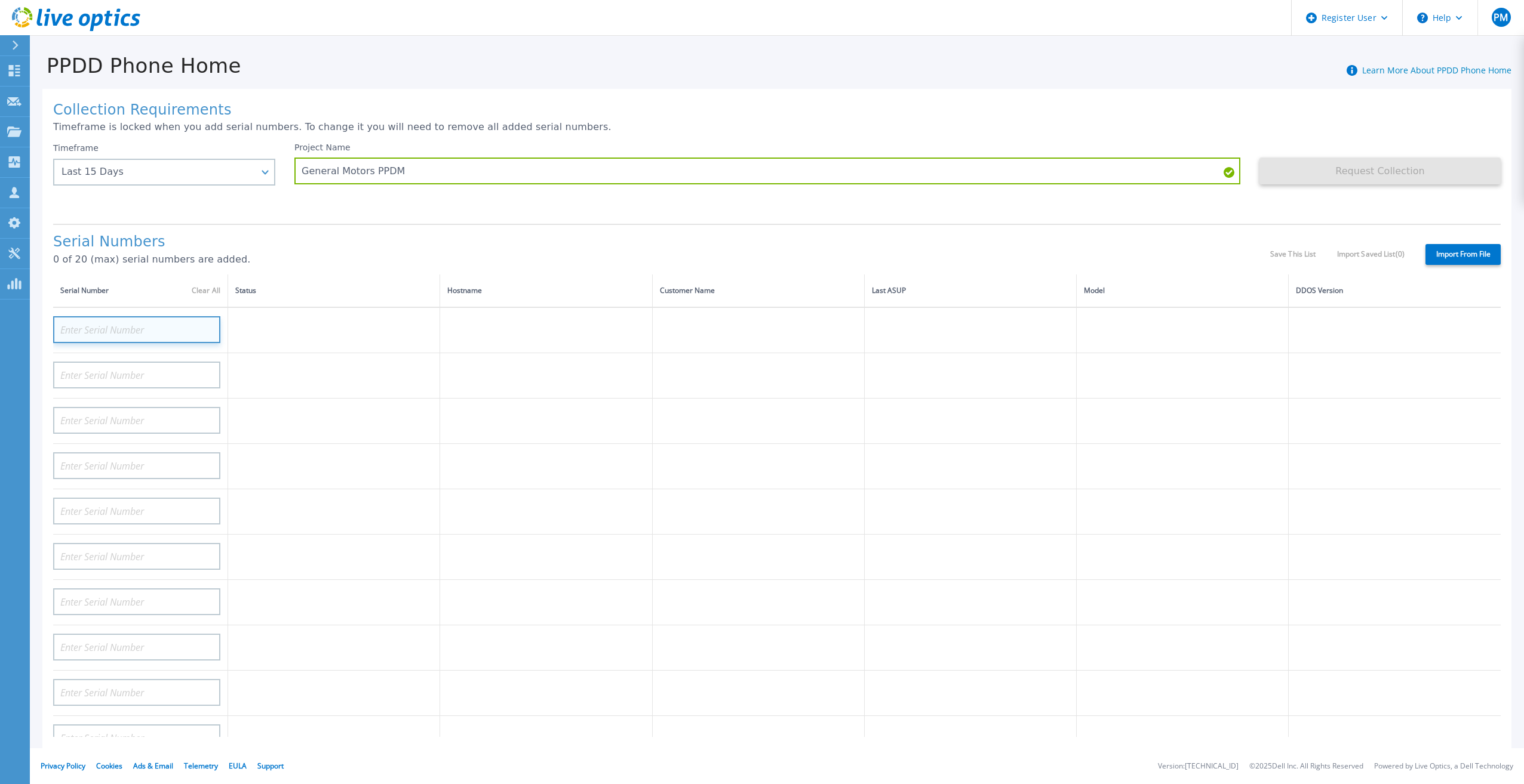
click at [102, 324] on input at bounding box center [136, 330] width 167 height 27
paste input "ELMPPD0725FLGZ"
type input "ELMPPD0725FLGZ"
